Goal: Find specific page/section: Find specific page/section

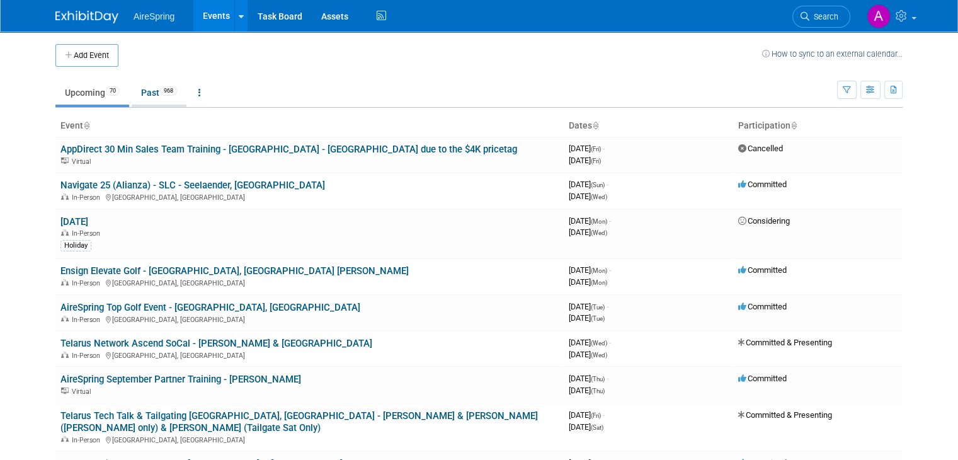
click at [160, 88] on span "968" at bounding box center [168, 90] width 17 height 9
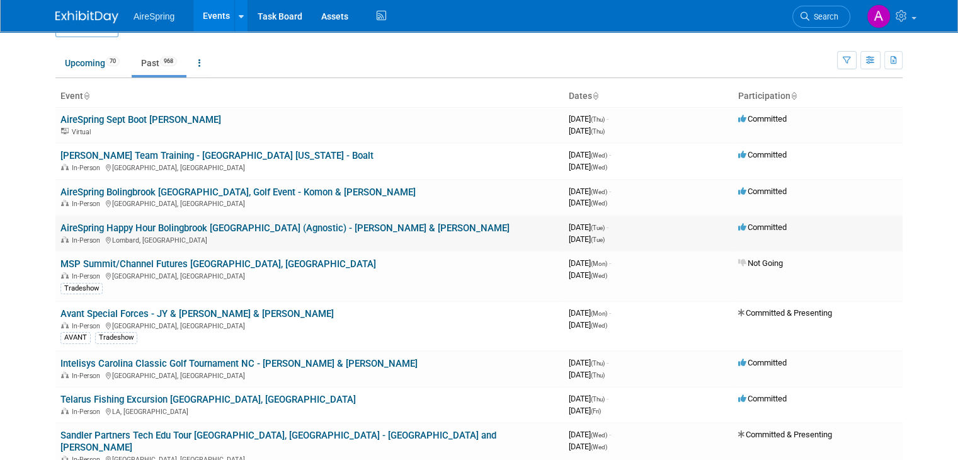
scroll to position [48, 0]
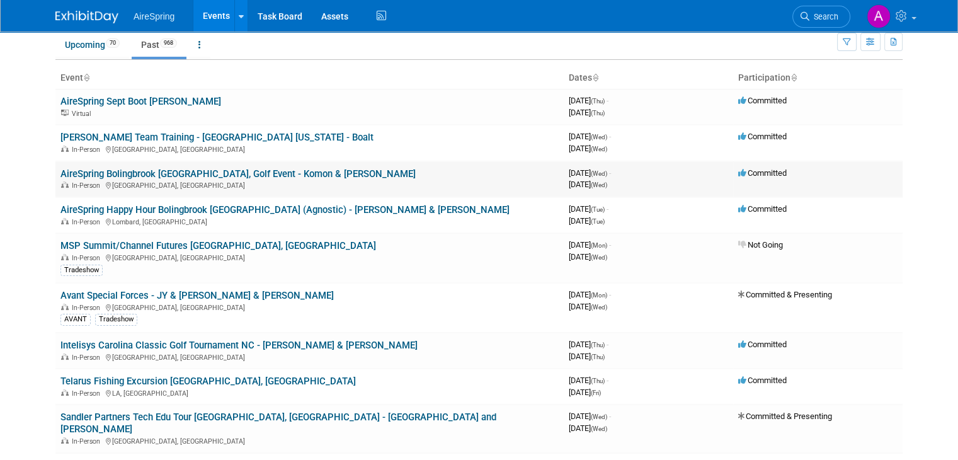
click at [205, 168] on link "AireSpring Bolingbrook [GEOGRAPHIC_DATA], Golf Event - Komon & [PERSON_NAME]" at bounding box center [237, 173] width 355 height 11
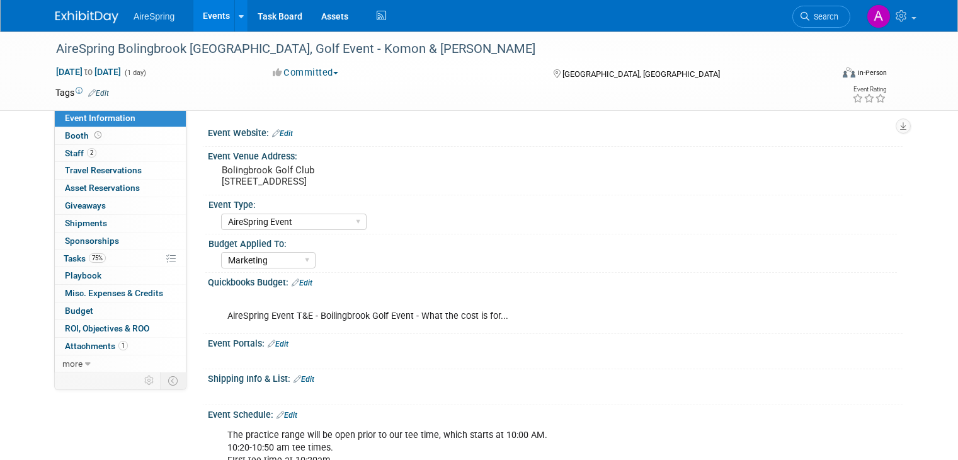
select select "AireSpring Event"
select select "Marketing"
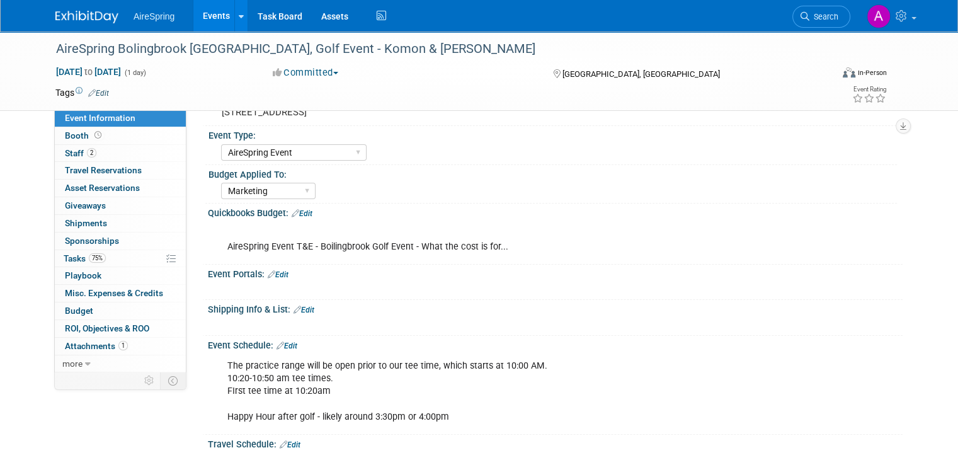
scroll to position [14, 0]
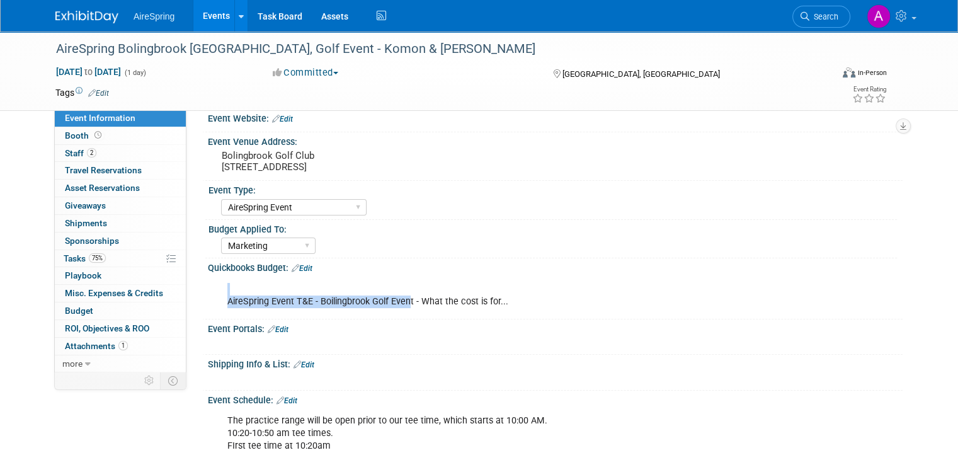
drag, startPoint x: 398, startPoint y: 299, endPoint x: 287, endPoint y: 289, distance: 112.0
click at [287, 289] on div "AireSpring Event T&E - Boilingbrook Golf Event - What the cost is for..." at bounding box center [493, 296] width 549 height 38
click at [247, 307] on div "AireSpring Event T&E - Boilingbrook Golf Event - What the cost is for..." at bounding box center [493, 296] width 549 height 38
drag, startPoint x: 215, startPoint y: 301, endPoint x: 409, endPoint y: 304, distance: 193.4
click at [409, 304] on div "AireSpring Event T&E - Boilingbrook Golf Event - What the cost is for..." at bounding box center [493, 296] width 549 height 38
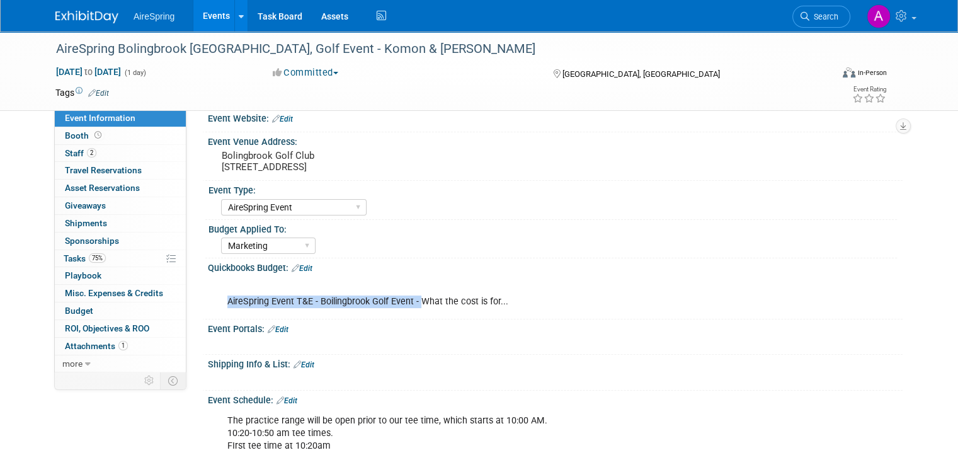
copy div "AireSpring Event T&E - Boilingbrook Golf Event -"
